Goal: Task Accomplishment & Management: Use online tool/utility

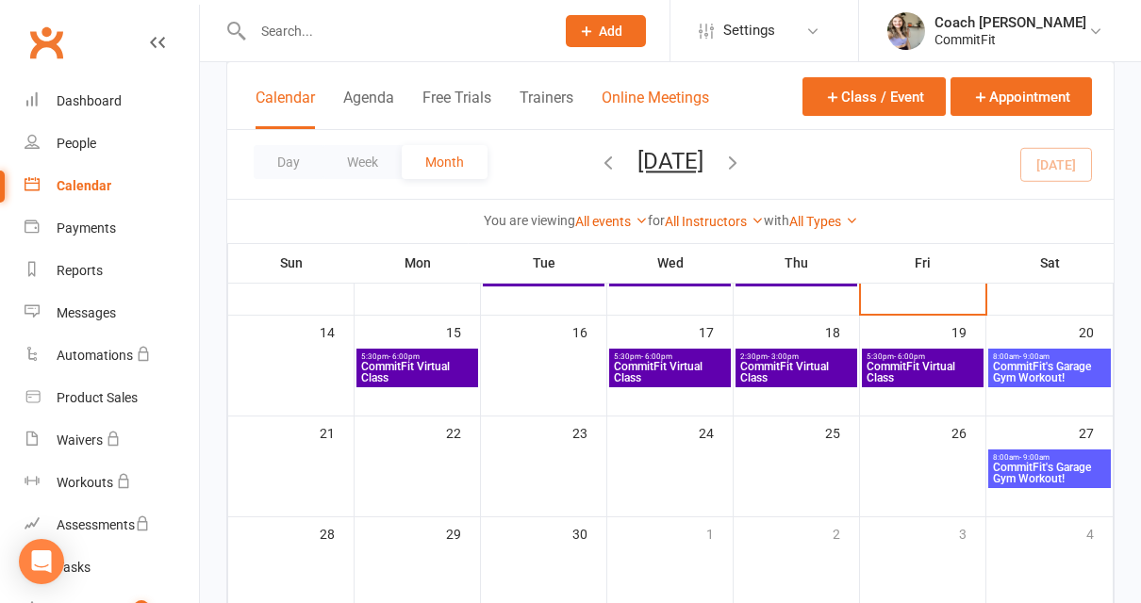
click at [674, 99] on button "Online Meetings" at bounding box center [655, 109] width 107 height 41
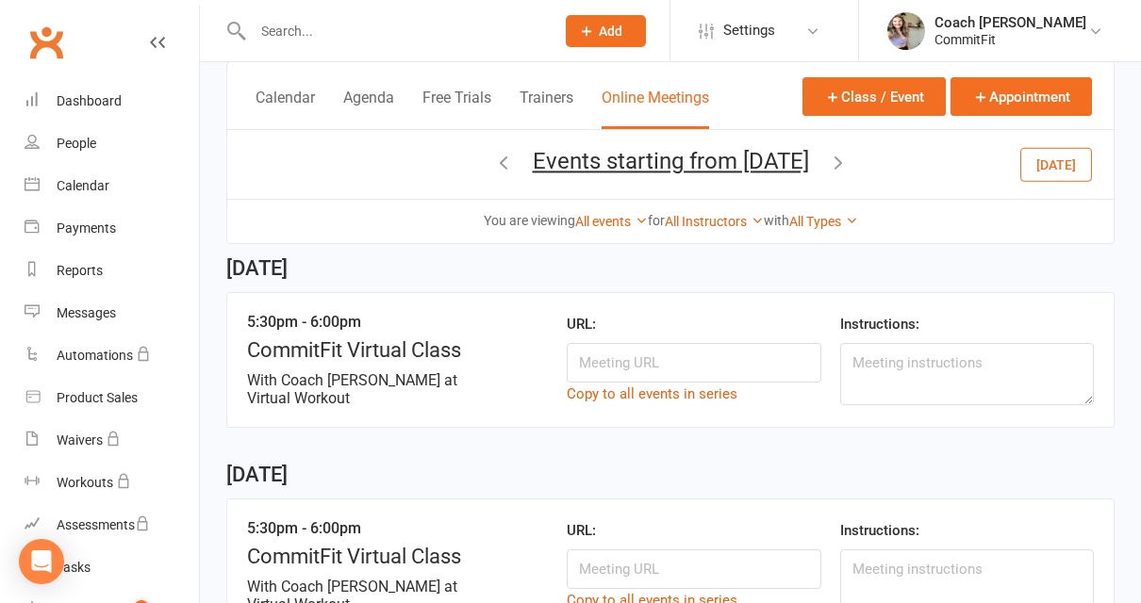
scroll to position [735, 0]
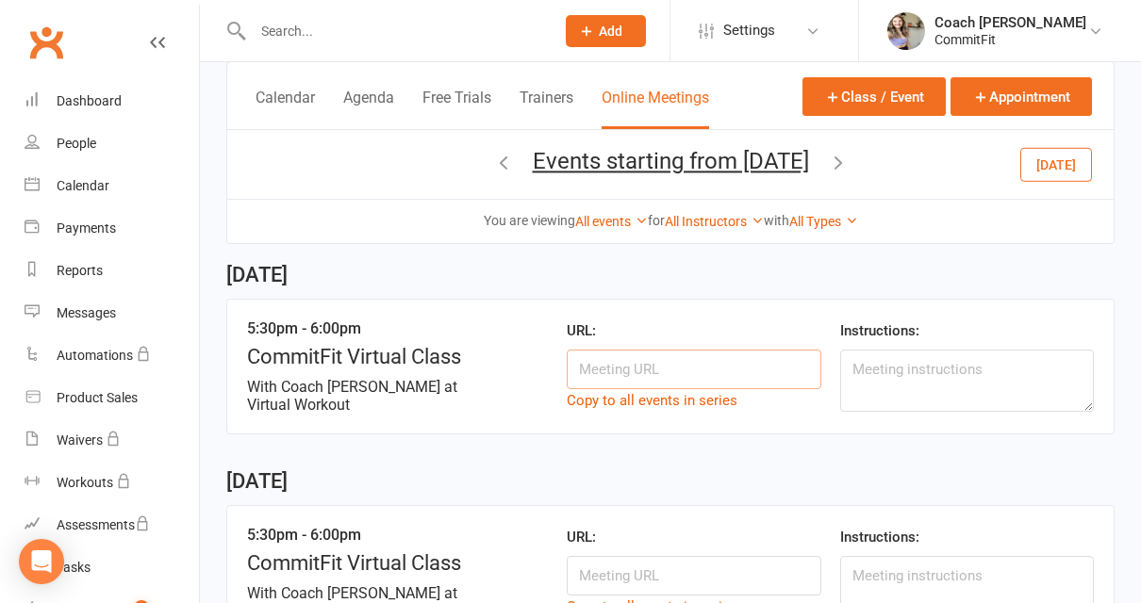
click at [673, 364] on input at bounding box center [694, 370] width 254 height 40
paste input "[URL][DOMAIN_NAME][SECURITY_DATA]"
type input "[URL][DOMAIN_NAME][SECURITY_DATA]"
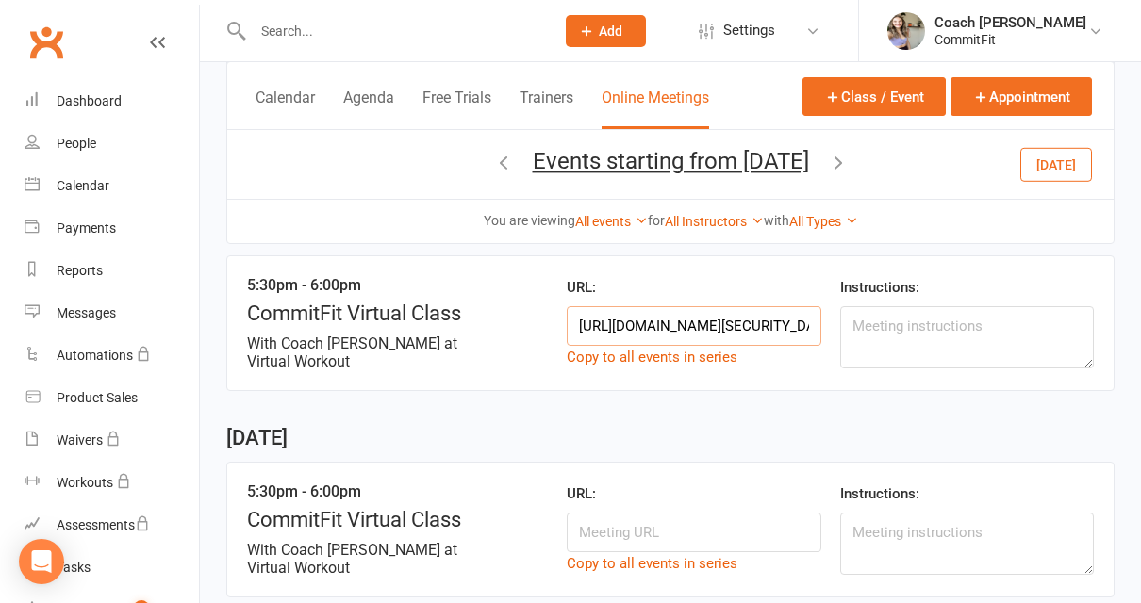
scroll to position [787, 0]
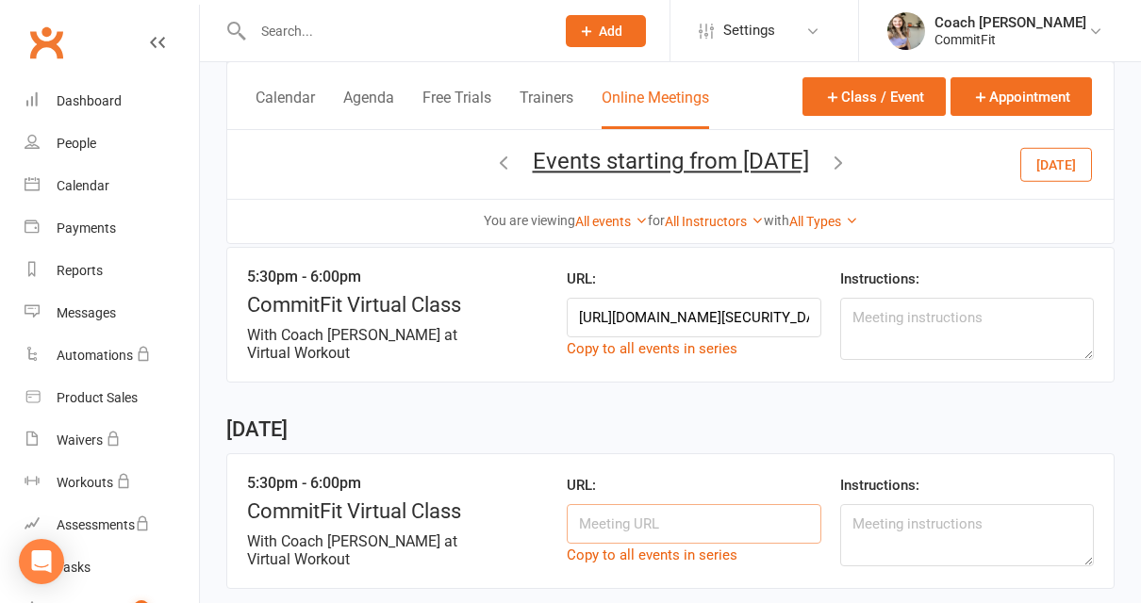
click at [649, 515] on input at bounding box center [694, 524] width 254 height 40
paste input "[URL][DOMAIN_NAME][SECURITY_DATA]"
type input "[URL][DOMAIN_NAME][SECURITY_DATA]"
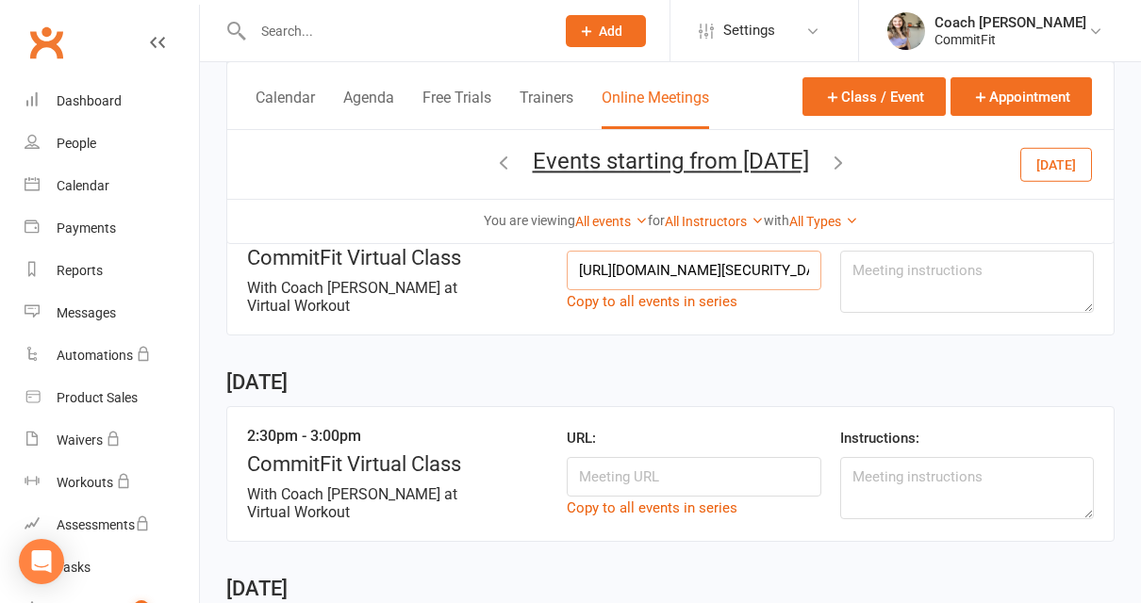
scroll to position [1065, 0]
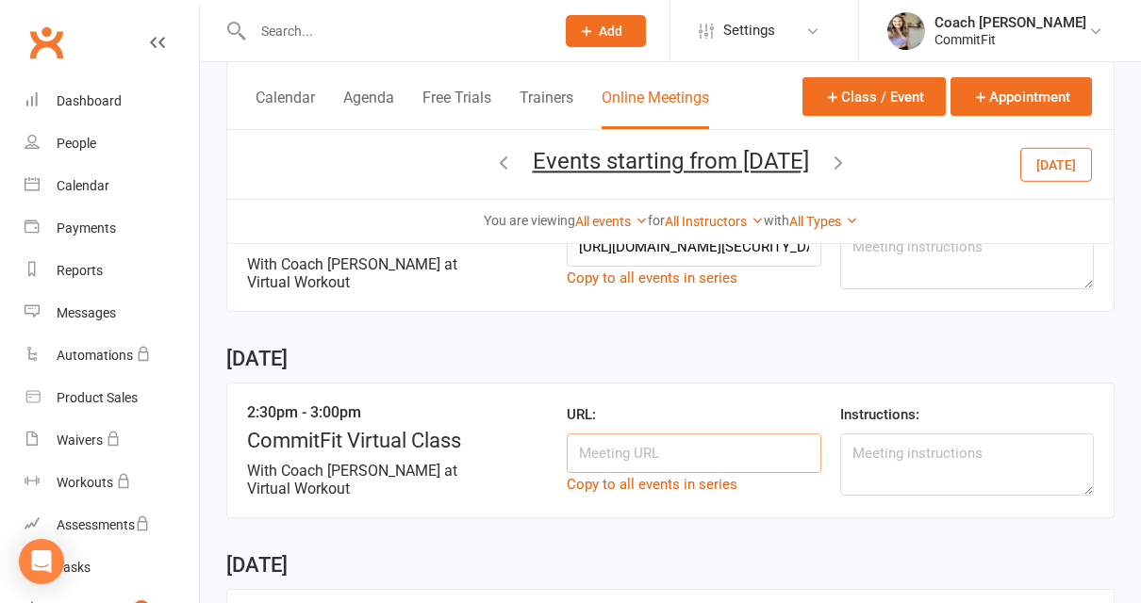
click at [643, 452] on input at bounding box center [694, 454] width 254 height 40
paste input "[URL][DOMAIN_NAME][SECURITY_DATA]"
type input "[URL][DOMAIN_NAME][SECURITY_DATA]"
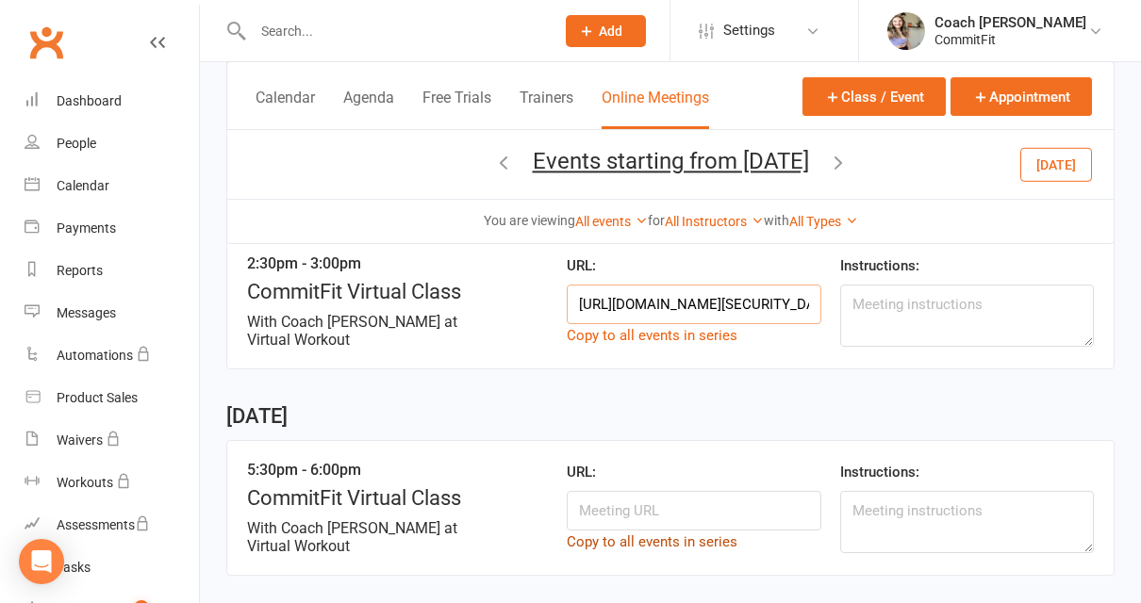
scroll to position [1216, 0]
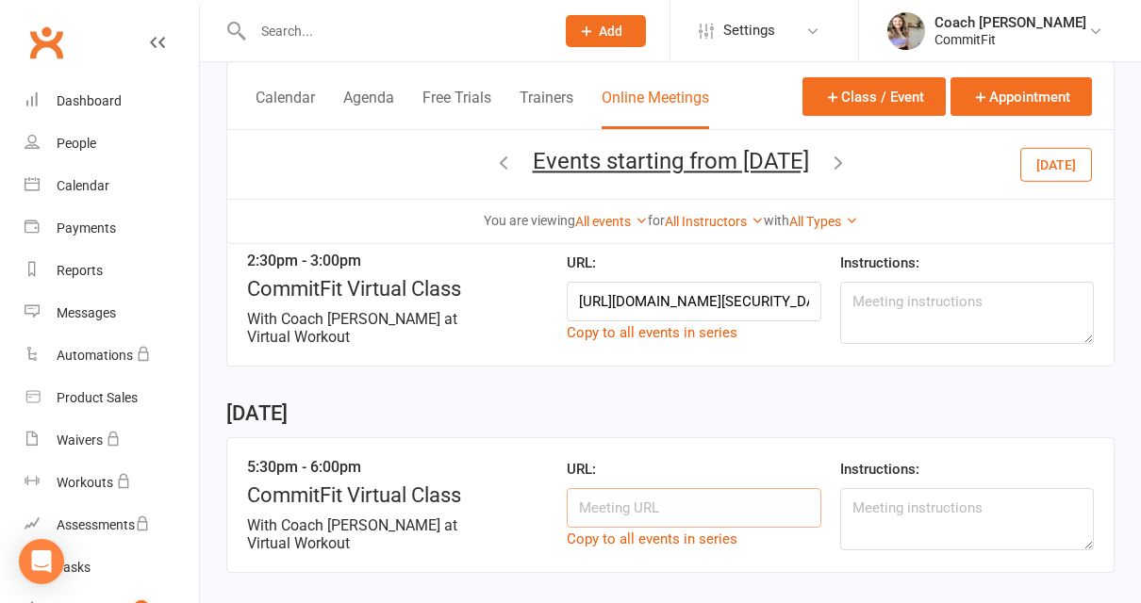
click at [659, 496] on input at bounding box center [694, 508] width 254 height 40
paste input "[URL][DOMAIN_NAME][SECURITY_DATA]"
type input "[URL][DOMAIN_NAME][SECURITY_DATA]"
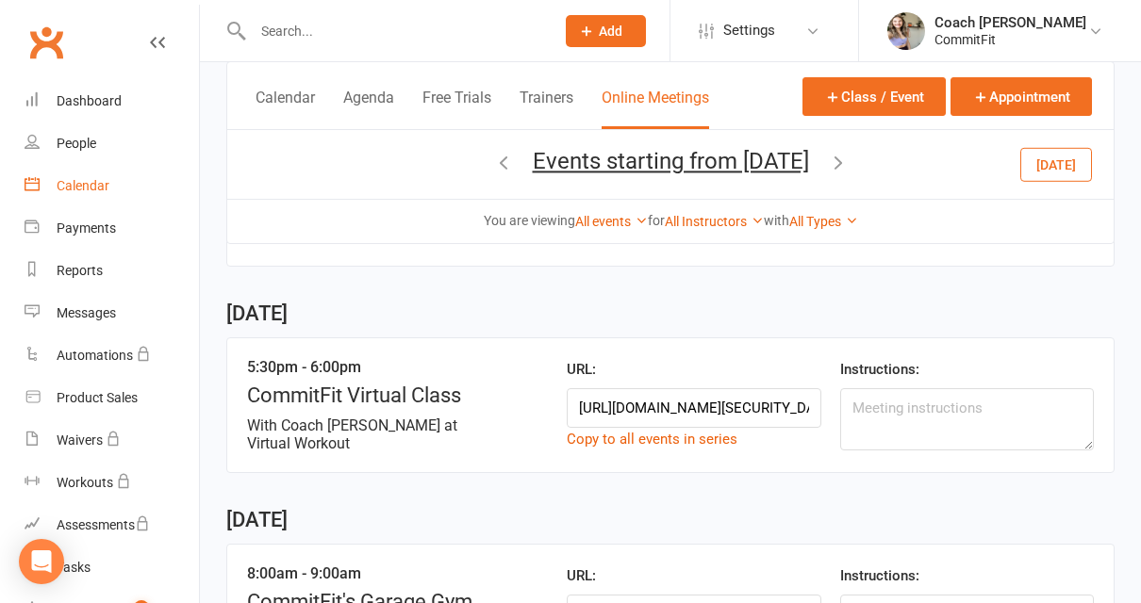
click at [114, 181] on link "Calendar" at bounding box center [112, 186] width 174 height 42
